Goal: Task Accomplishment & Management: Manage account settings

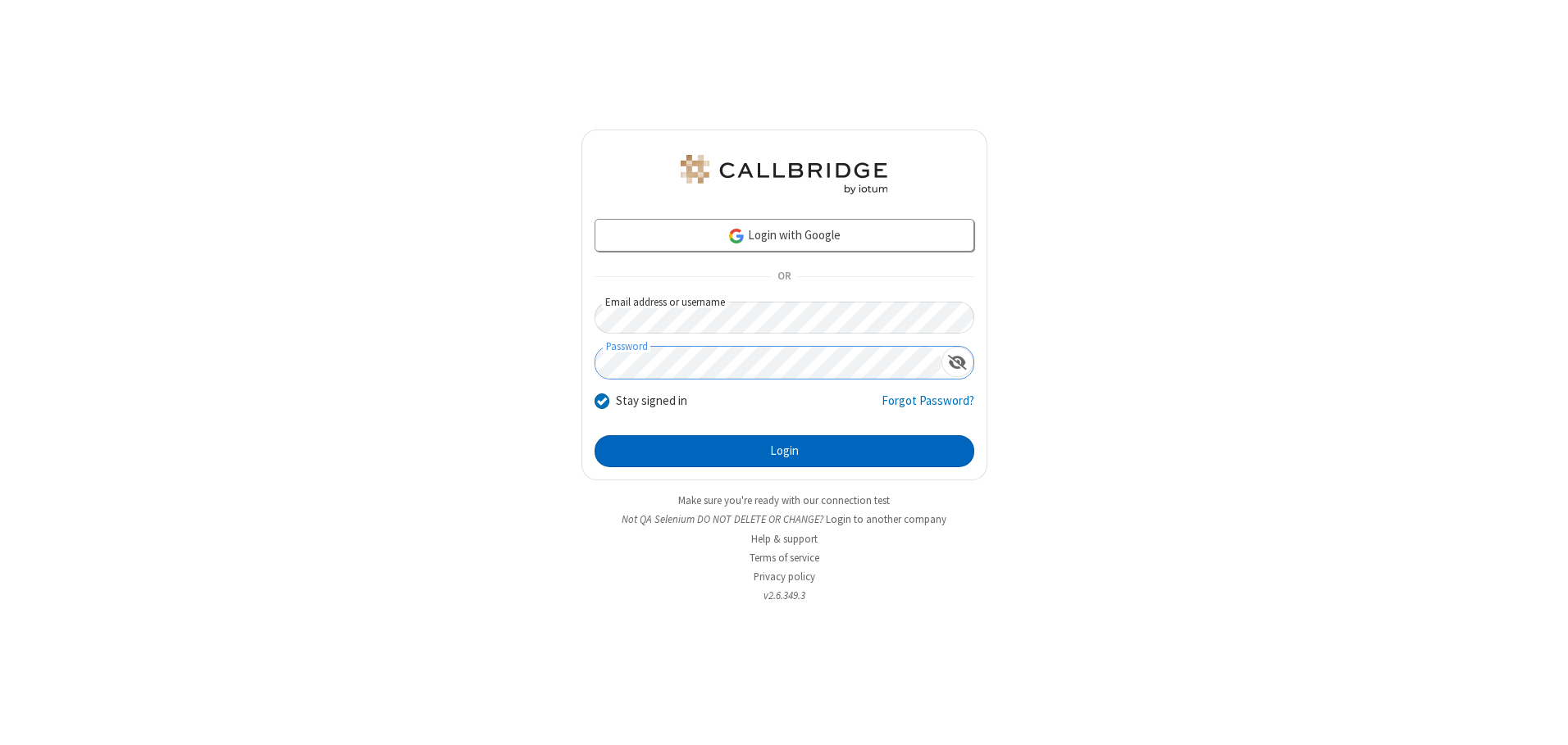
click at [784, 451] on button "Login" at bounding box center [784, 452] width 379 height 33
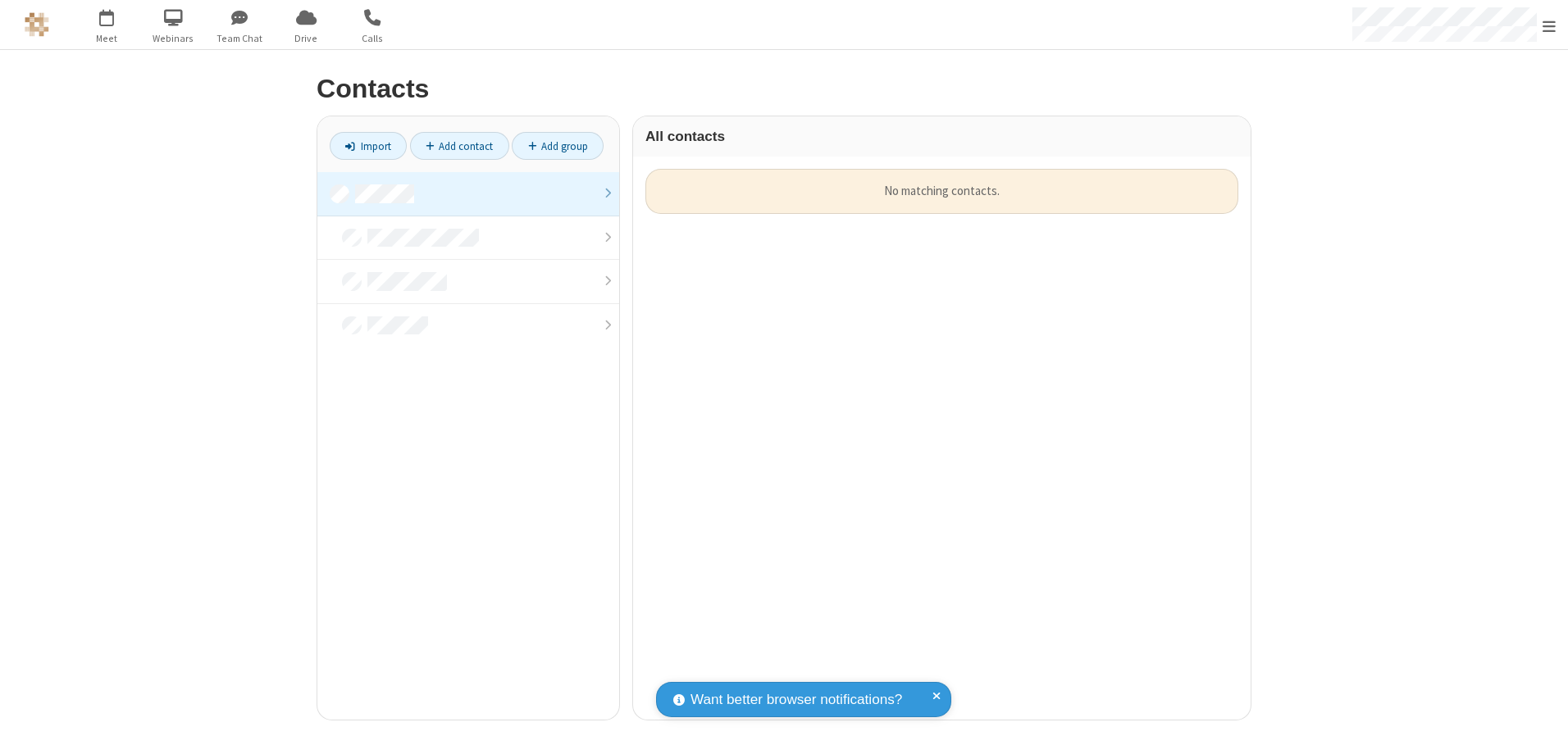
scroll to position [551, 605]
click at [469, 194] on link at bounding box center [469, 194] width 302 height 44
click at [459, 146] on link "Add contact" at bounding box center [459, 146] width 99 height 28
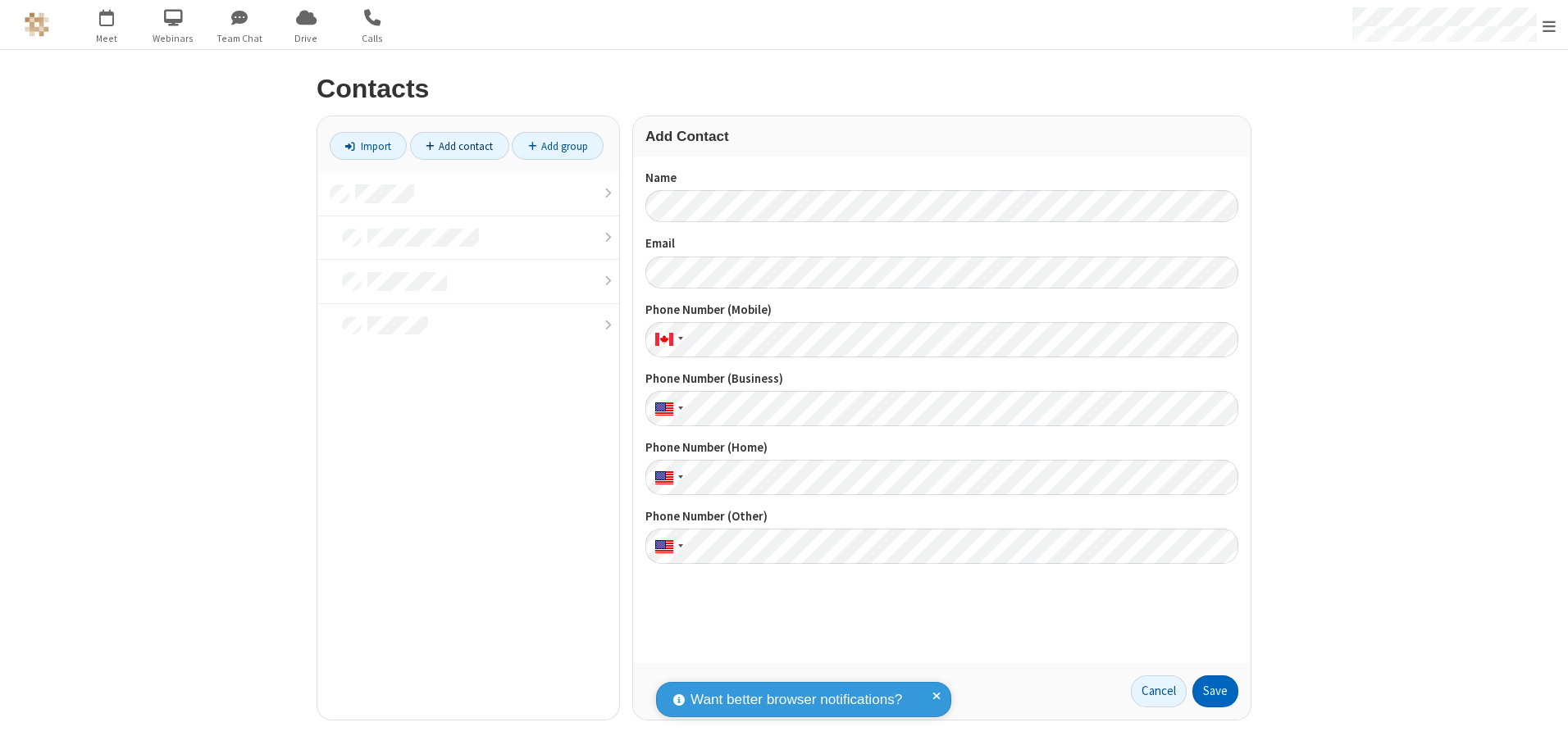
click at [1216, 691] on button "Save" at bounding box center [1216, 692] width 46 height 33
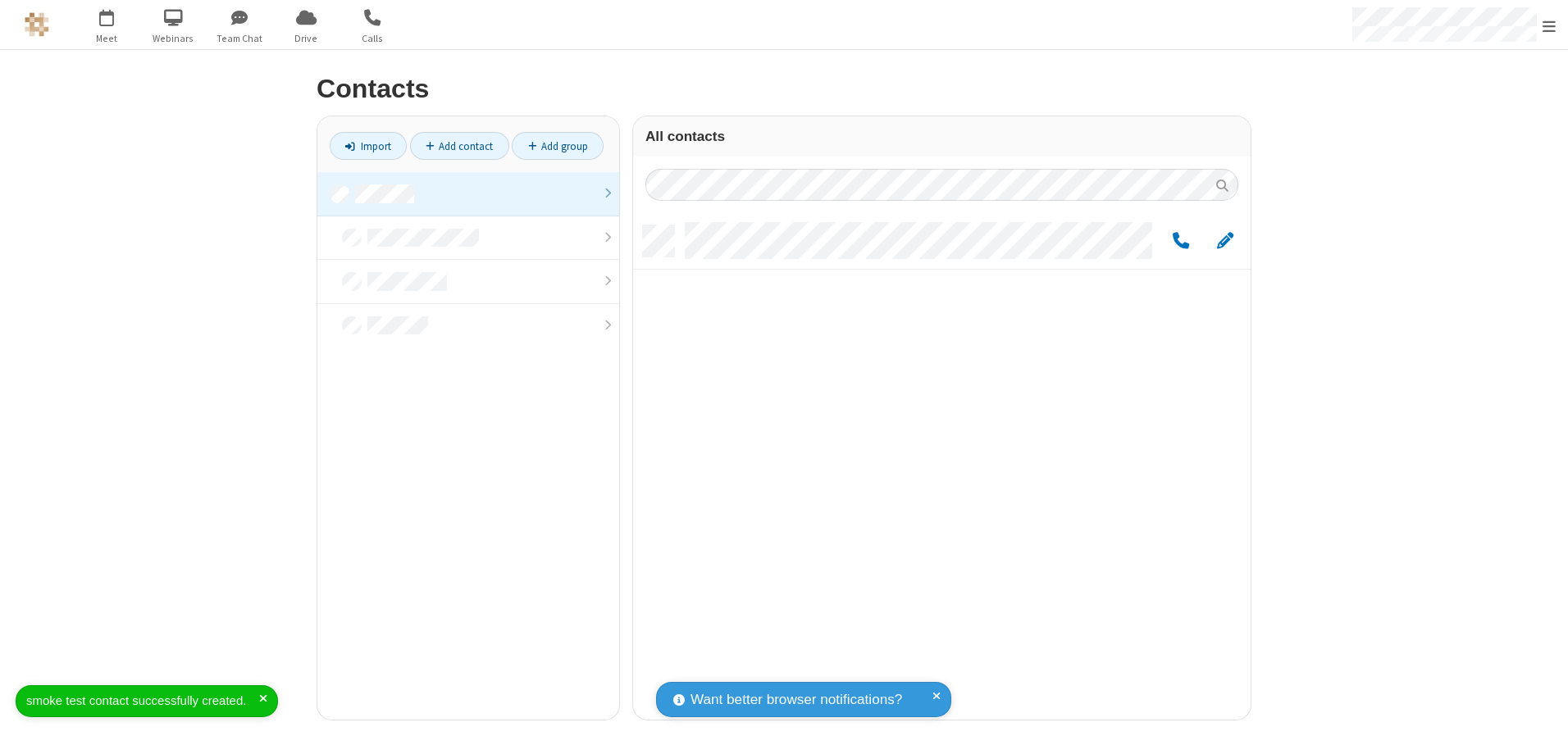
scroll to position [494, 605]
click at [459, 146] on link "Add contact" at bounding box center [459, 146] width 99 height 28
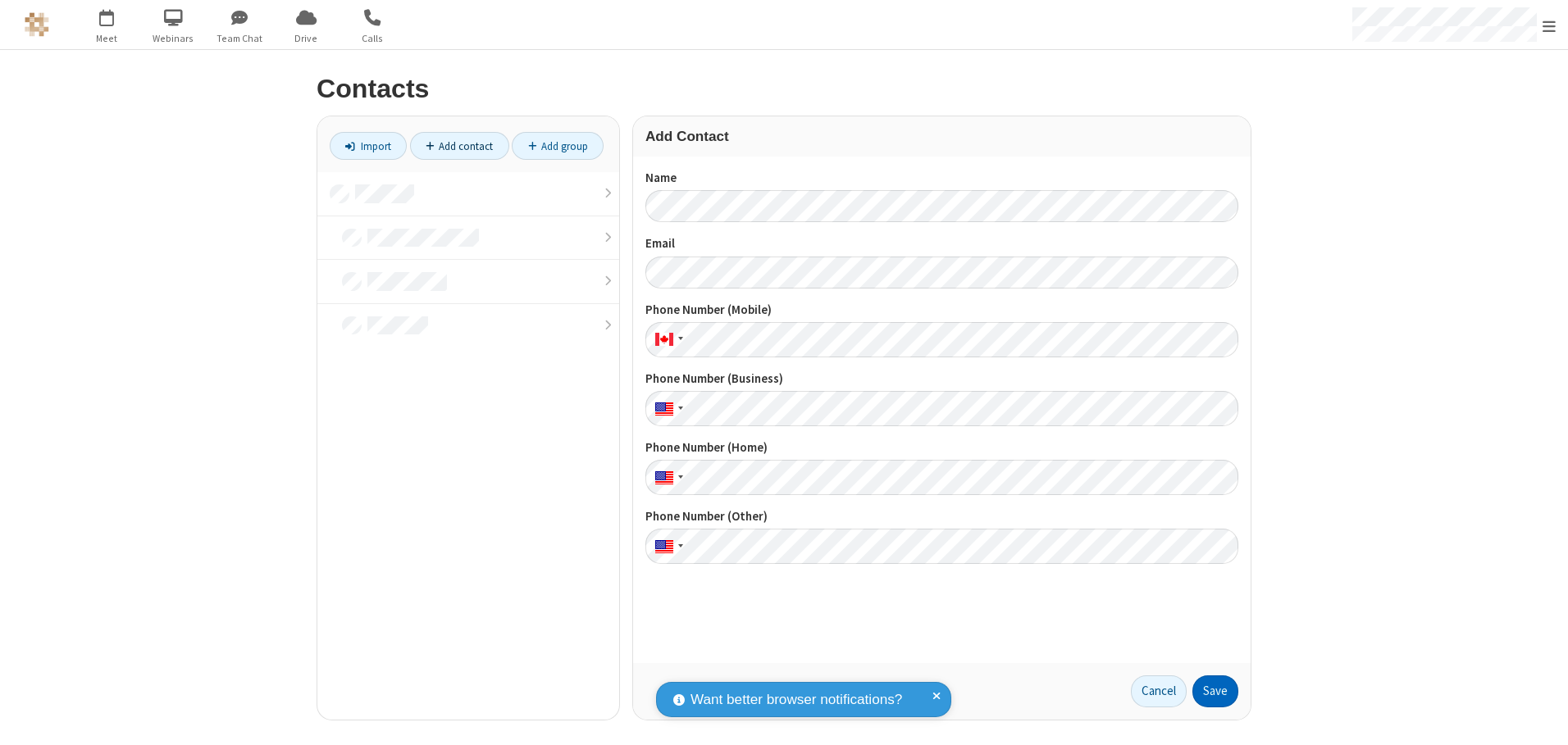
click at [1216, 691] on button "Save" at bounding box center [1216, 692] width 46 height 33
